Goal: Task Accomplishment & Management: Manage account settings

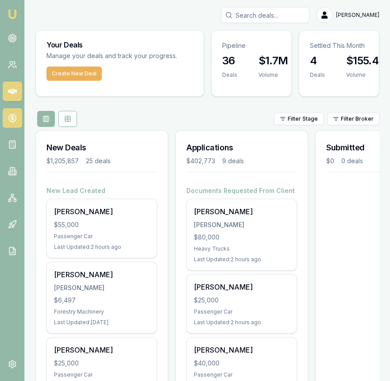
click at [12, 117] on icon at bounding box center [12, 118] width 0 height 4
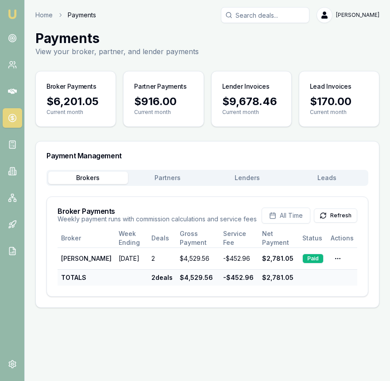
click at [257, 178] on button "Lenders" at bounding box center [248, 178] width 80 height 12
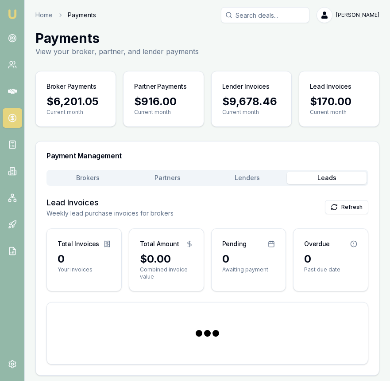
click at [312, 183] on button "Leads" at bounding box center [327, 178] width 80 height 12
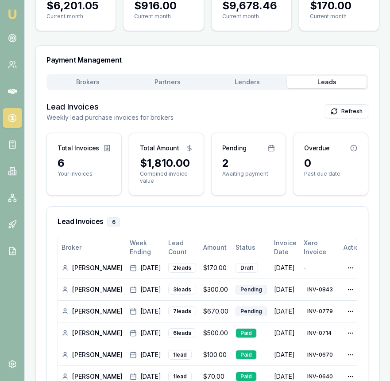
scroll to position [98, 0]
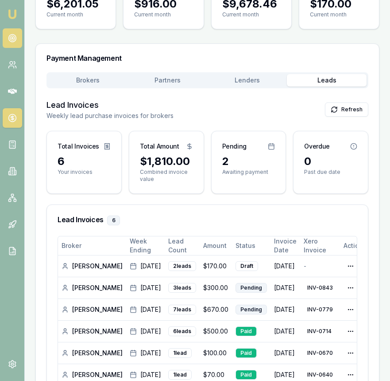
click at [13, 37] on circle at bounding box center [12, 38] width 4 height 4
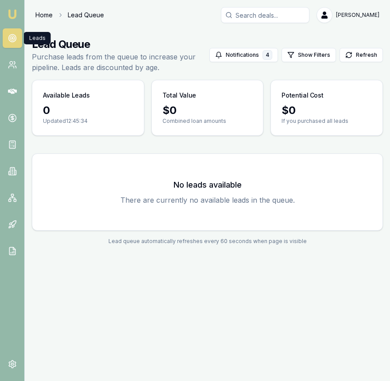
click at [42, 14] on link "Home" at bounding box center [43, 15] width 17 height 9
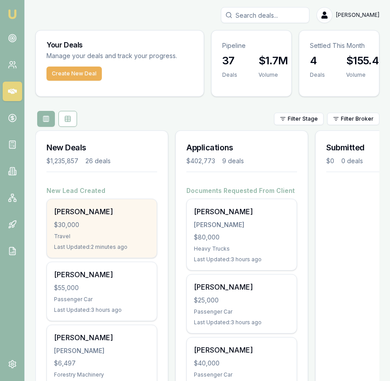
click at [137, 222] on div "$30,000" at bounding box center [102, 224] width 96 height 9
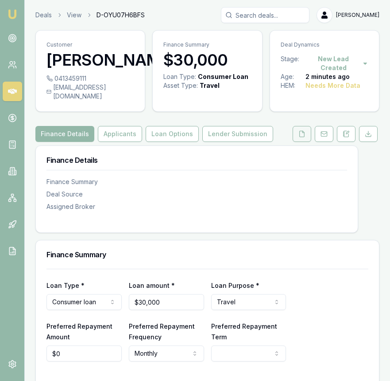
click at [303, 137] on icon at bounding box center [302, 133] width 7 height 7
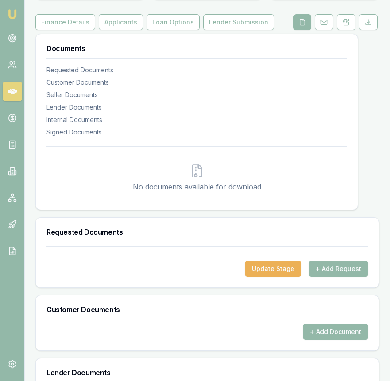
scroll to position [125, 0]
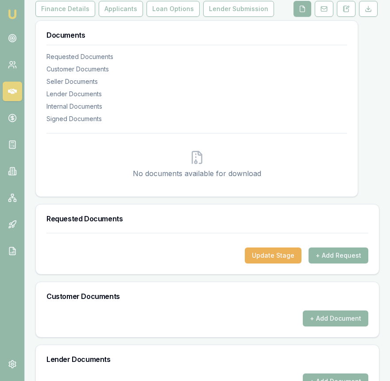
click at [342, 258] on button "+ Add Request" at bounding box center [339, 255] width 60 height 16
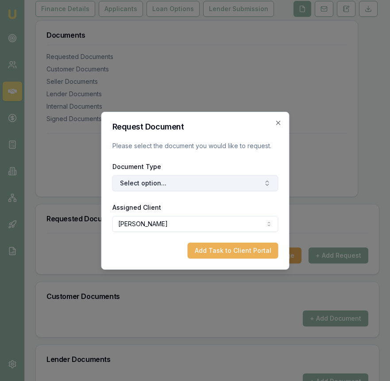
click at [184, 186] on button "Select option..." at bounding box center [195, 183] width 166 height 16
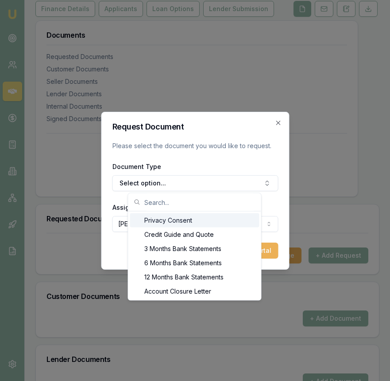
drag, startPoint x: 176, startPoint y: 218, endPoint x: 183, endPoint y: 220, distance: 7.7
click at [176, 218] on div "Privacy Consent" at bounding box center [194, 220] width 129 height 14
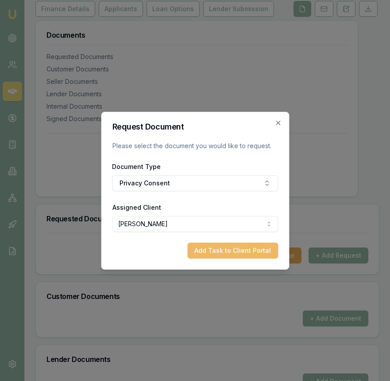
click at [244, 254] on button "Add Task to Client Portal" at bounding box center [232, 250] width 91 height 16
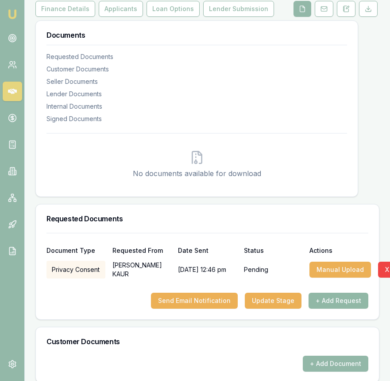
click at [338, 308] on button "+ Add Request" at bounding box center [339, 301] width 60 height 16
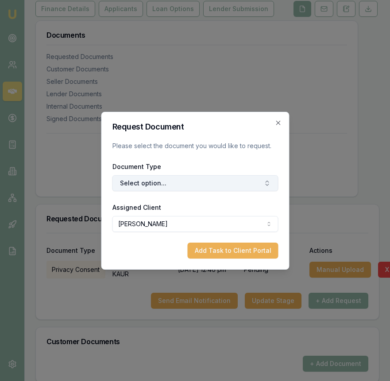
click at [185, 182] on button "Select option..." at bounding box center [195, 183] width 166 height 16
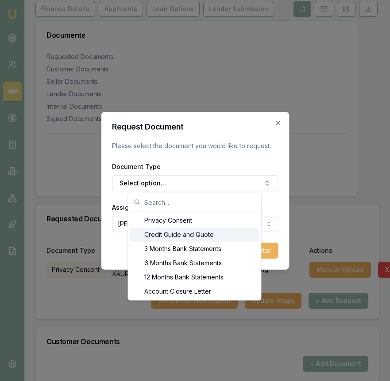
click at [175, 235] on div "Credit Guide and Quote" at bounding box center [194, 234] width 129 height 14
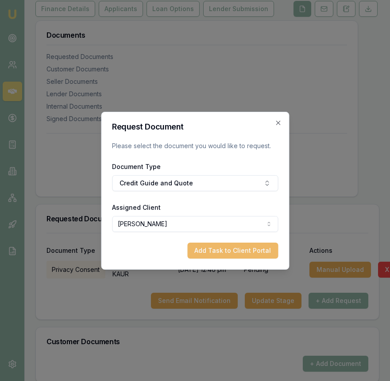
click at [260, 250] on button "Add Task to Client Portal" at bounding box center [232, 250] width 91 height 16
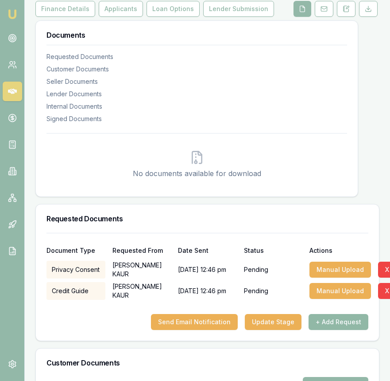
click at [339, 330] on button "+ Add Request" at bounding box center [339, 322] width 60 height 16
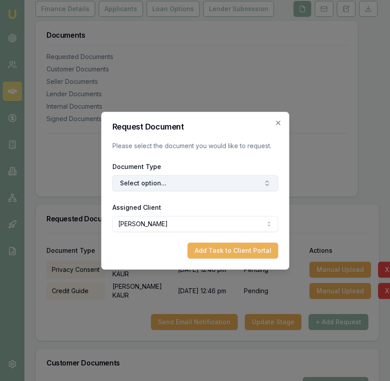
click at [163, 177] on button "Select option..." at bounding box center [195, 183] width 166 height 16
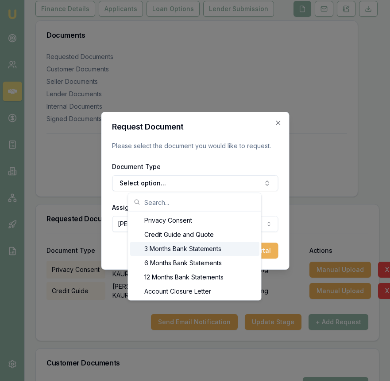
click at [183, 250] on div "3 Months Bank Statements" at bounding box center [194, 249] width 129 height 14
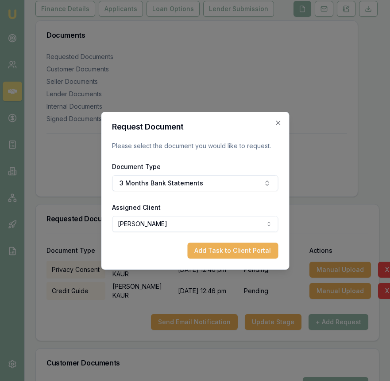
click at [246, 250] on button "Add Task to Client Portal" at bounding box center [232, 250] width 91 height 16
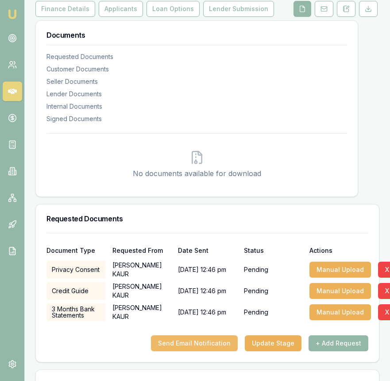
click at [213, 351] on button "Send Email Notification" at bounding box center [194, 343] width 87 height 16
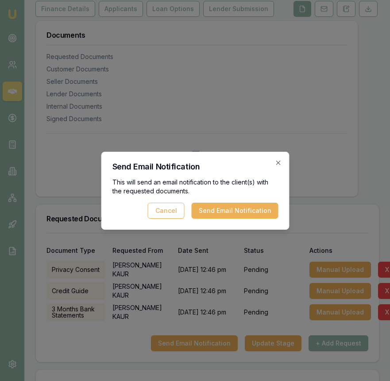
drag, startPoint x: 247, startPoint y: 214, endPoint x: 203, endPoint y: 254, distance: 59.7
click at [247, 214] on button "Send Email Notification" at bounding box center [234, 211] width 87 height 16
